Goal: Task Accomplishment & Management: Manage account settings

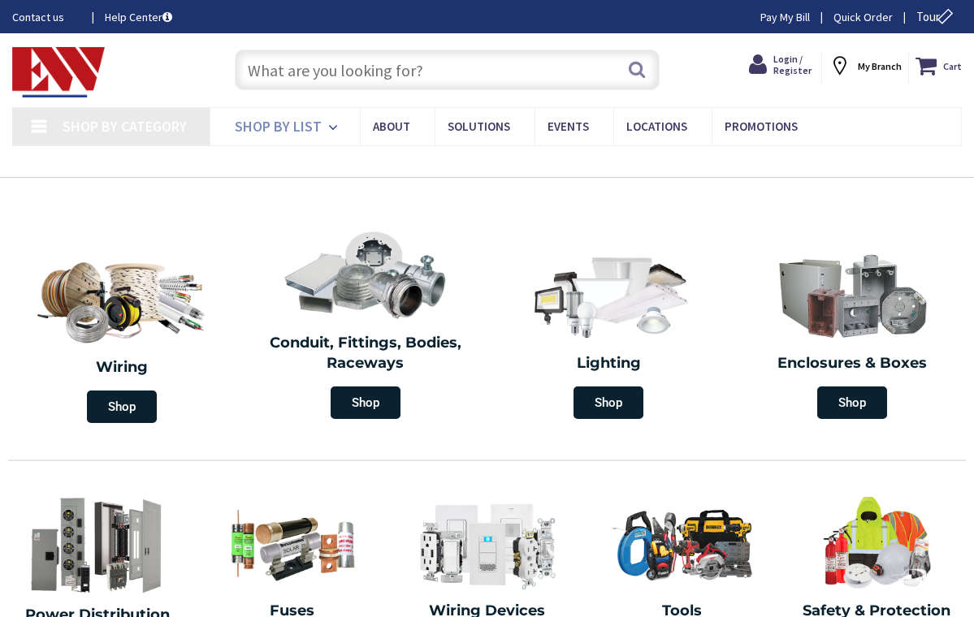
type input "[GEOGRAPHIC_DATA], [GEOGRAPHIC_DATA]"
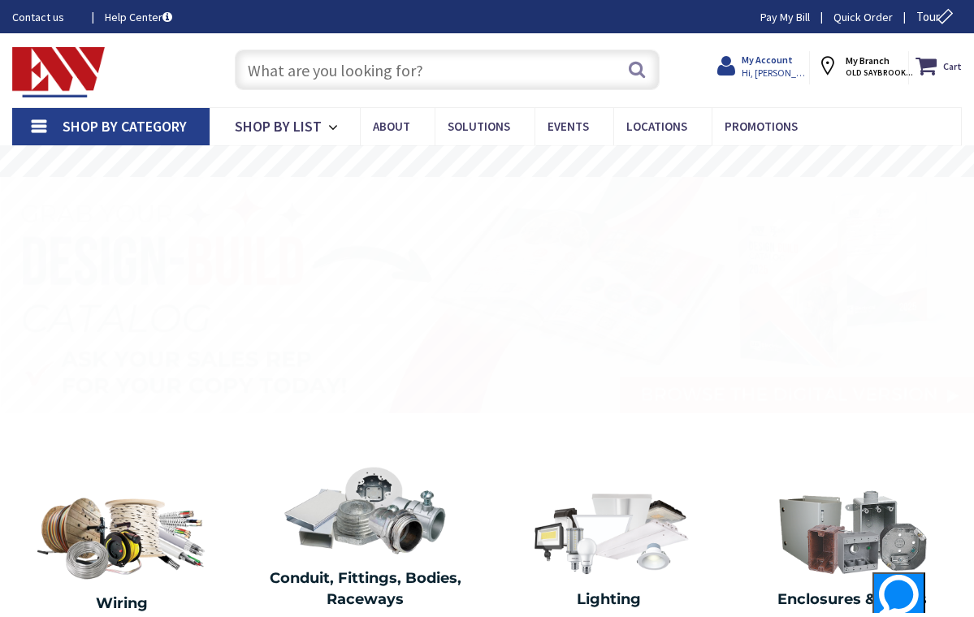
click at [769, 68] on span "Hi, [PERSON_NAME]" at bounding box center [775, 73] width 69 height 13
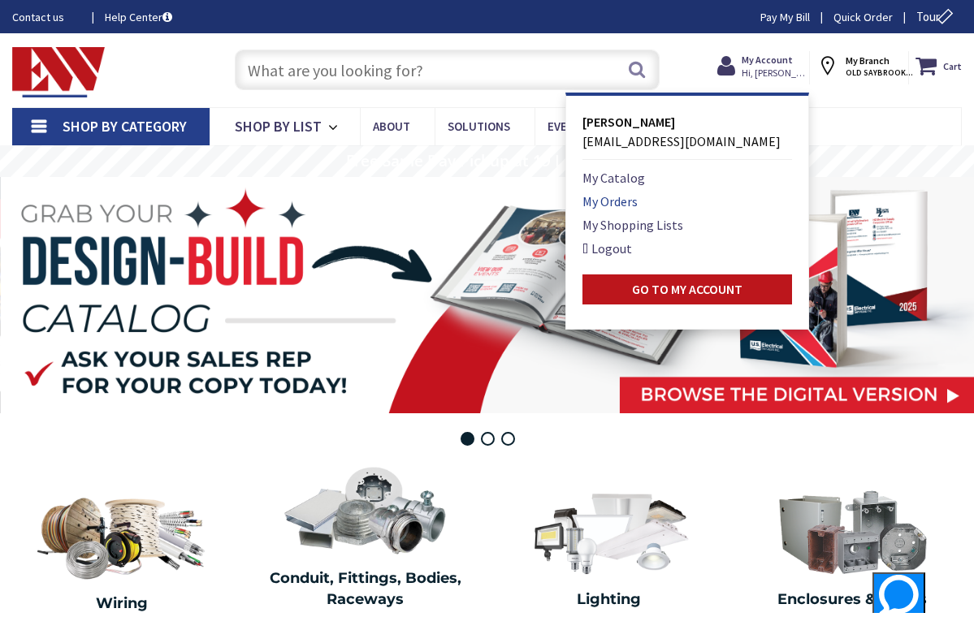
click at [599, 201] on link "My Orders" at bounding box center [609, 201] width 55 height 19
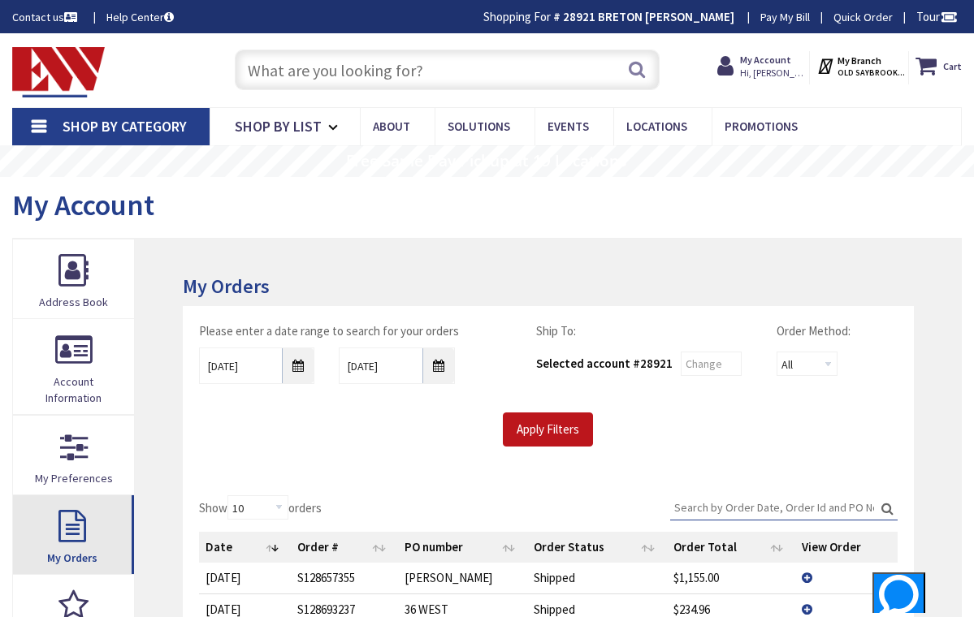
click at [67, 514] on link "My Orders" at bounding box center [73, 534] width 121 height 79
click at [84, 525] on link "My Orders" at bounding box center [73, 534] width 121 height 79
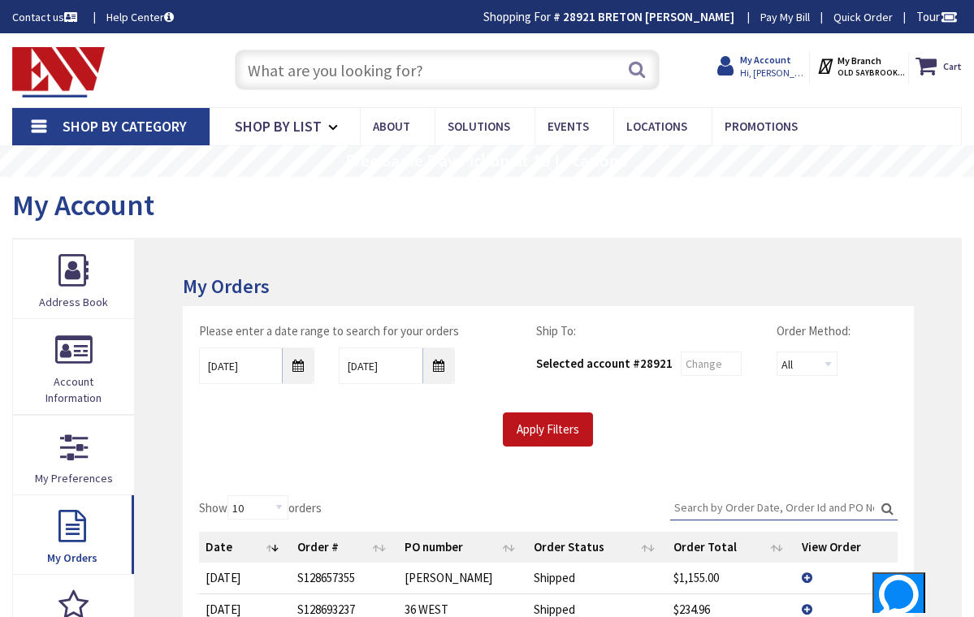
click at [763, 60] on strong "My Account" at bounding box center [765, 60] width 51 height 12
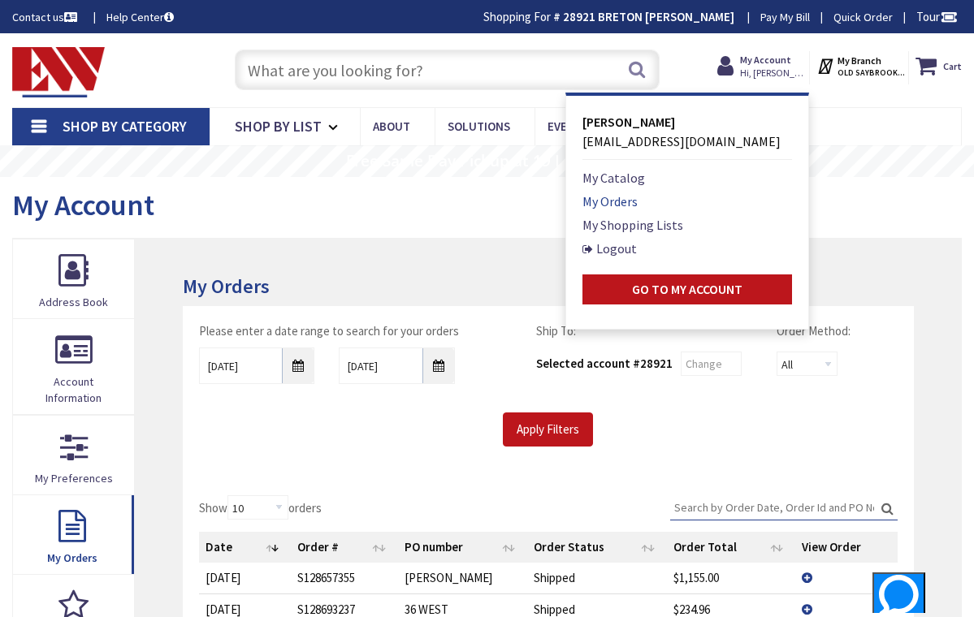
click at [599, 201] on link "My Orders" at bounding box center [609, 201] width 55 height 19
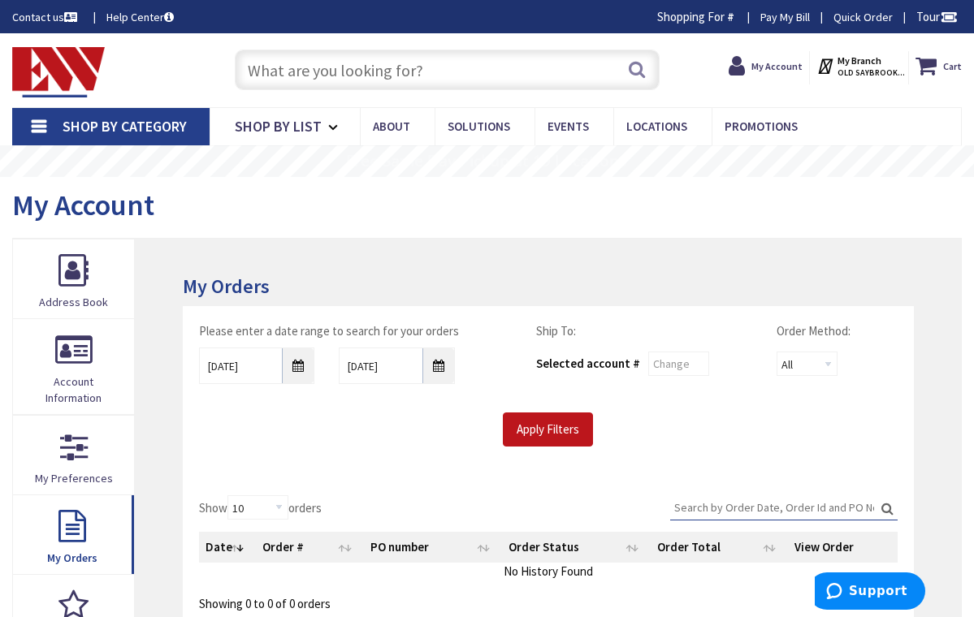
click at [781, 64] on strong "My Account" at bounding box center [776, 66] width 51 height 12
click at [759, 68] on strong "My Account" at bounding box center [776, 66] width 51 height 12
click at [738, 66] on icon at bounding box center [739, 65] width 23 height 29
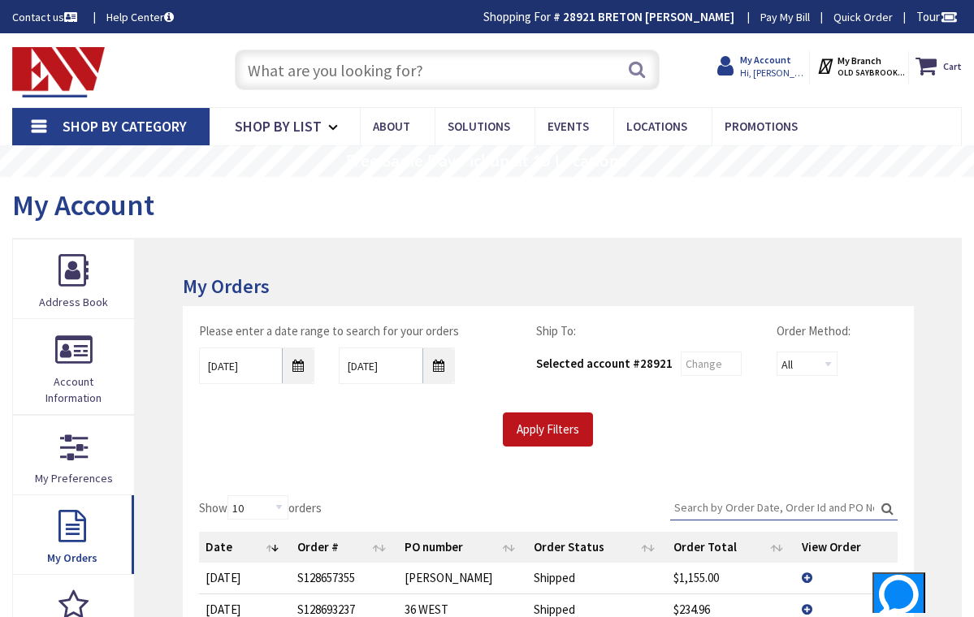
click at [769, 70] on span "Hi, [PERSON_NAME]" at bounding box center [774, 73] width 69 height 13
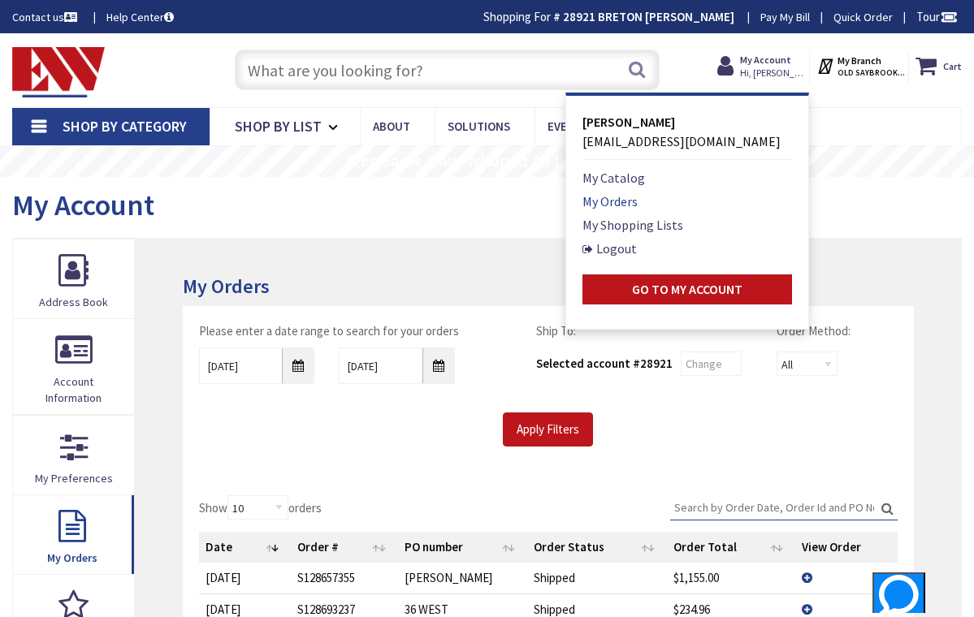
click at [614, 205] on link "My Orders" at bounding box center [609, 201] width 55 height 19
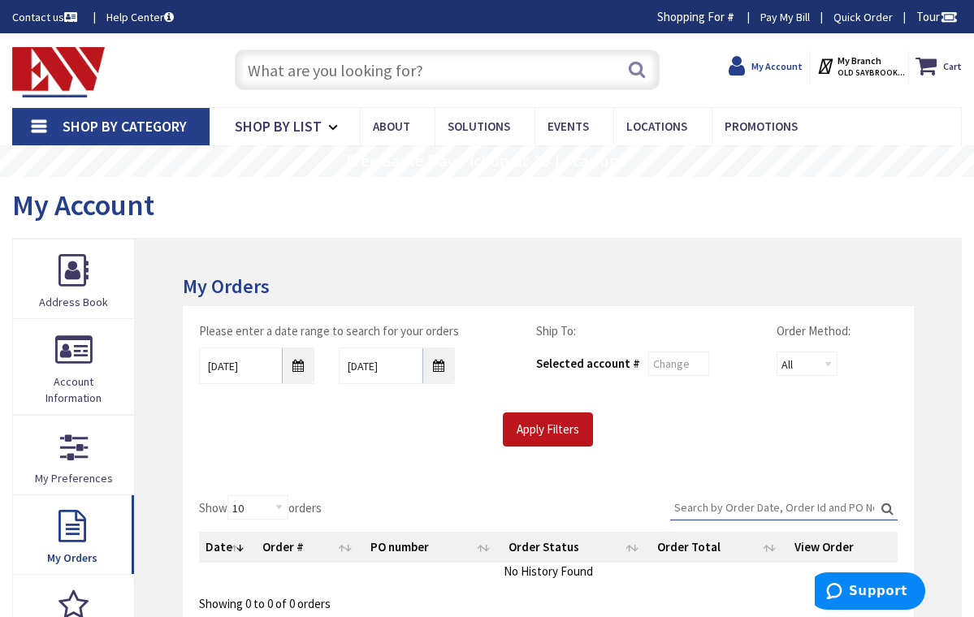
click at [788, 61] on strong "My Account" at bounding box center [776, 66] width 51 height 12
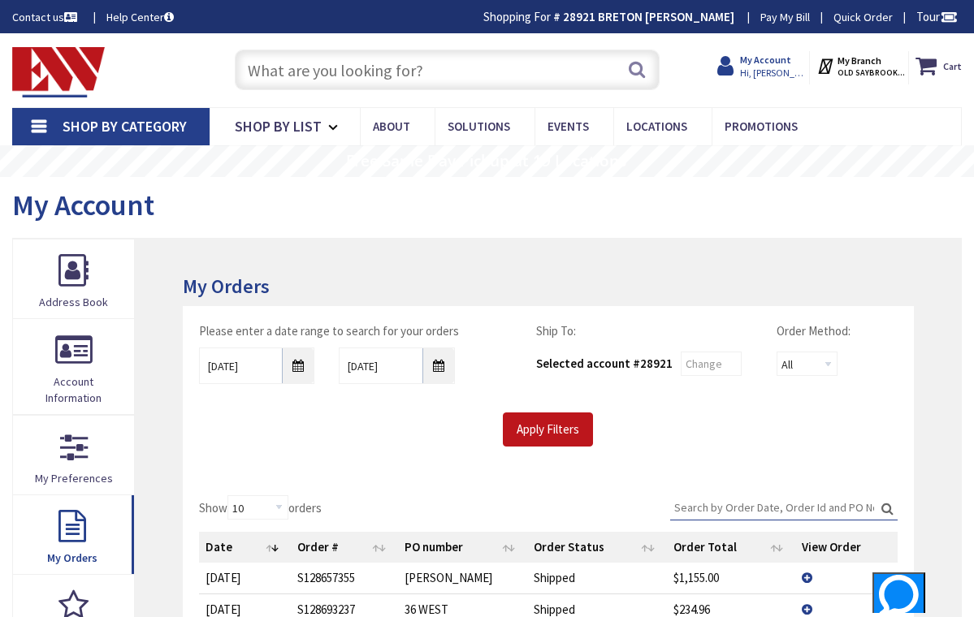
click at [767, 72] on span "Hi, [PERSON_NAME]" at bounding box center [774, 73] width 69 height 13
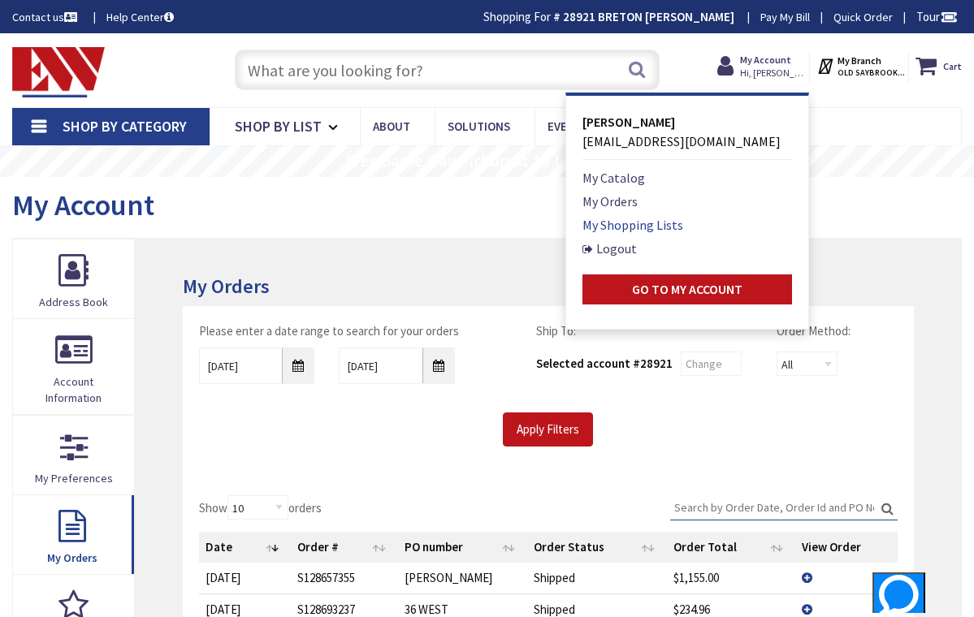
click at [642, 226] on link "My Shopping Lists" at bounding box center [632, 224] width 101 height 19
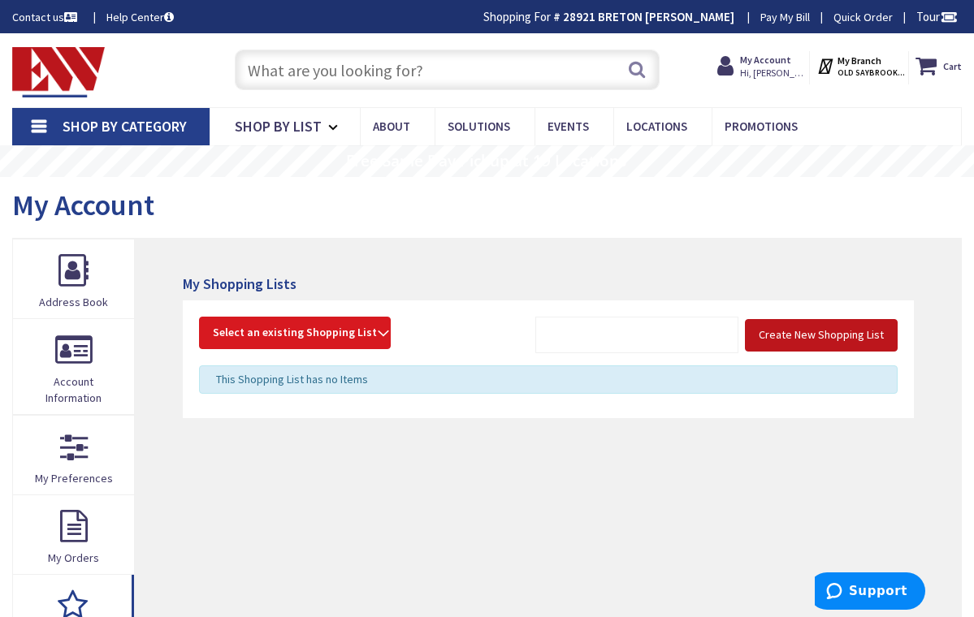
click at [372, 330] on strong "Select an existing Shopping List" at bounding box center [295, 332] width 164 height 19
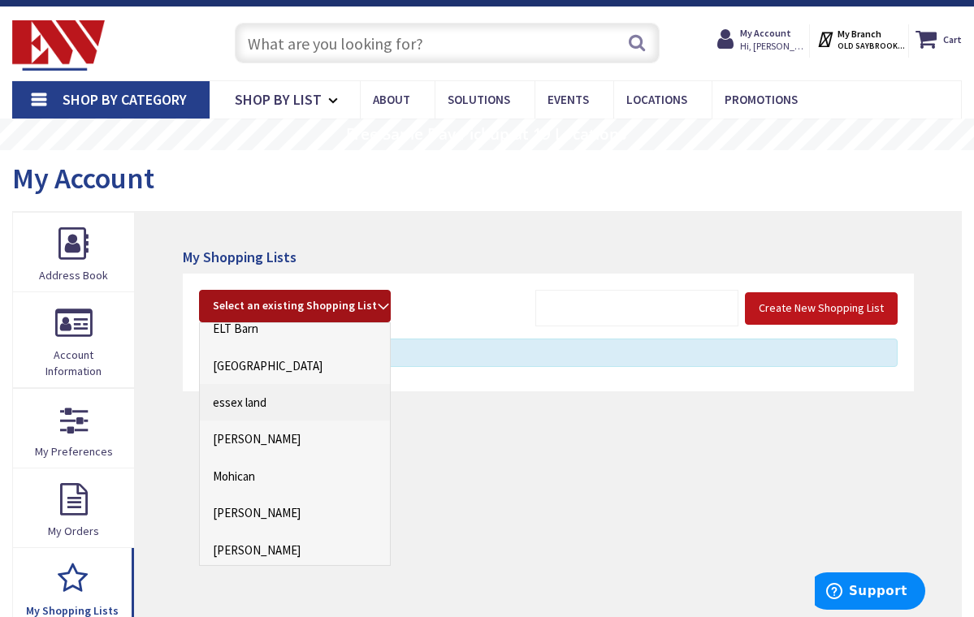
scroll to position [233, 0]
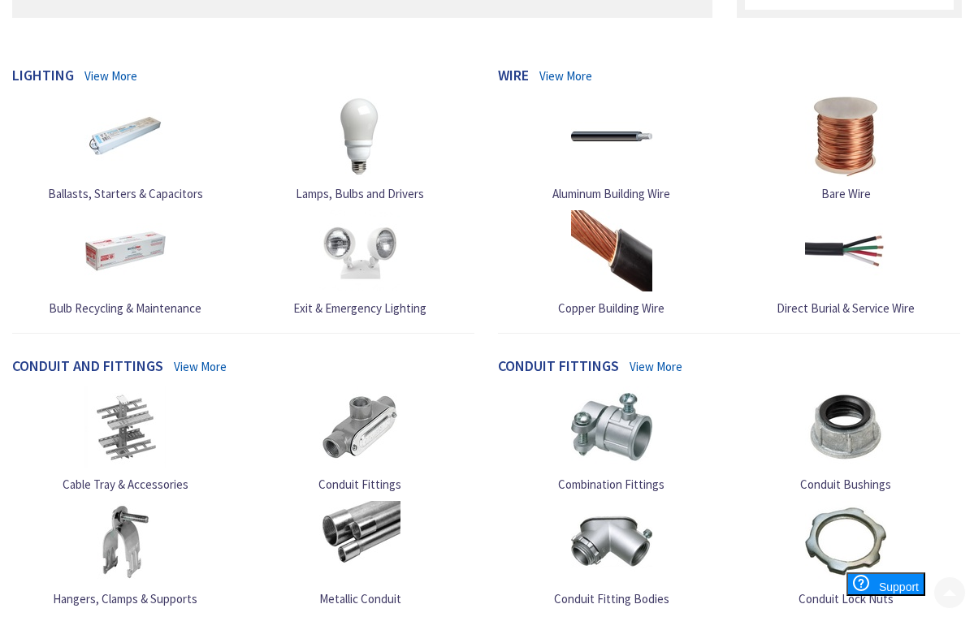
scroll to position [585, 0]
